Goal: Obtain resource: Obtain resource

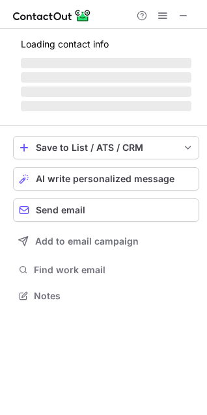
scroll to position [304, 207]
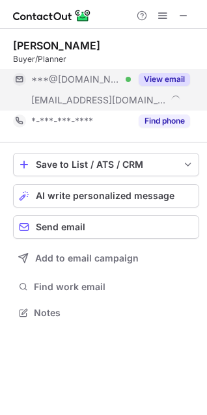
click at [161, 75] on button "View email" at bounding box center [163, 79] width 51 height 13
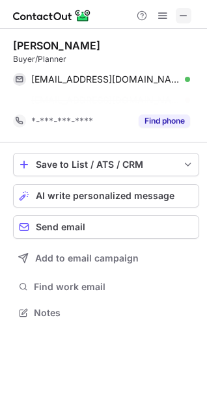
scroll to position [283, 207]
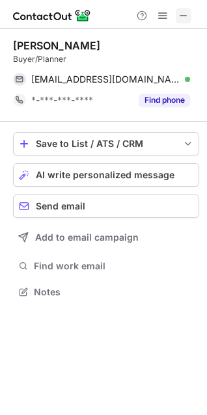
click at [190, 19] on button at bounding box center [184, 16] width 16 height 16
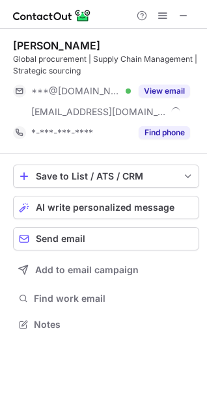
scroll to position [315, 207]
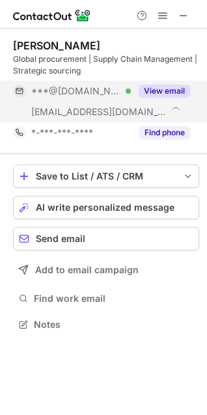
click at [150, 94] on button "View email" at bounding box center [163, 91] width 51 height 13
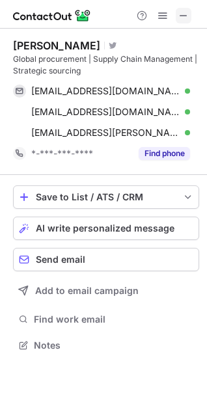
drag, startPoint x: 180, startPoint y: 13, endPoint x: 8, endPoint y: 19, distance: 171.7
click at [179, 13] on span at bounding box center [183, 15] width 10 height 10
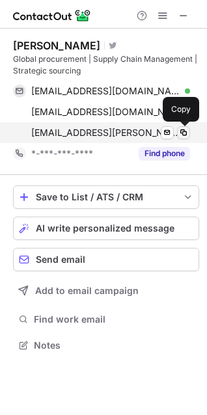
click at [181, 134] on span at bounding box center [183, 132] width 10 height 10
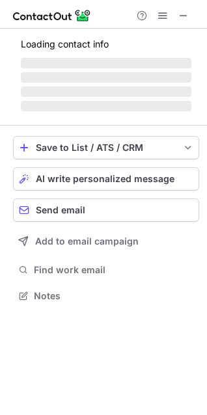
scroll to position [315, 207]
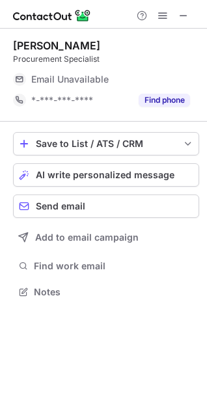
scroll to position [283, 207]
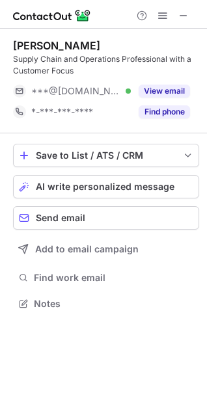
scroll to position [295, 207]
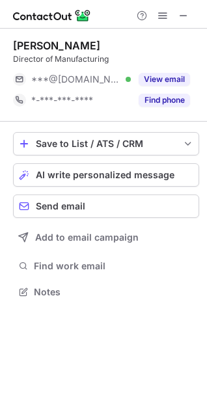
scroll to position [283, 207]
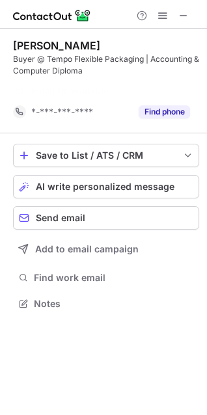
scroll to position [274, 207]
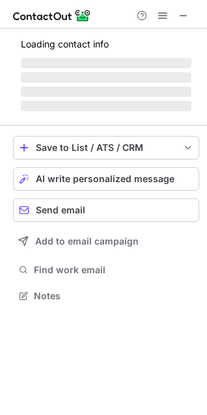
scroll to position [283, 207]
